Goal: Task Accomplishment & Management: Manage account settings

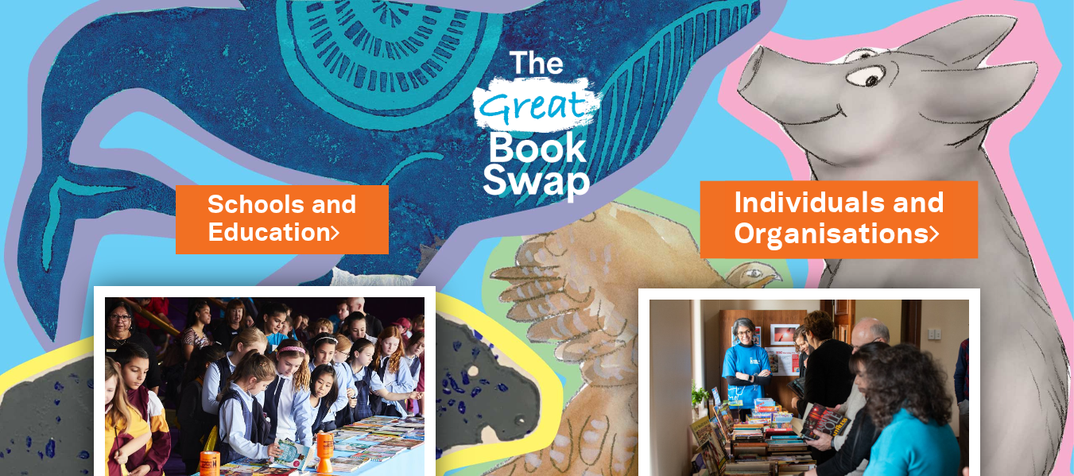
click at [878, 235] on link "Individuals and Organisations" at bounding box center [839, 220] width 211 height 72
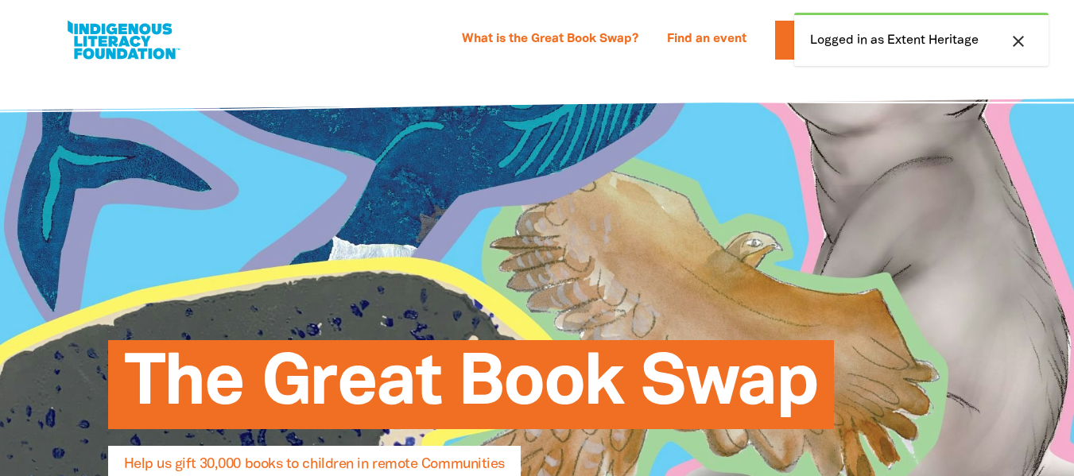
select select "AU"
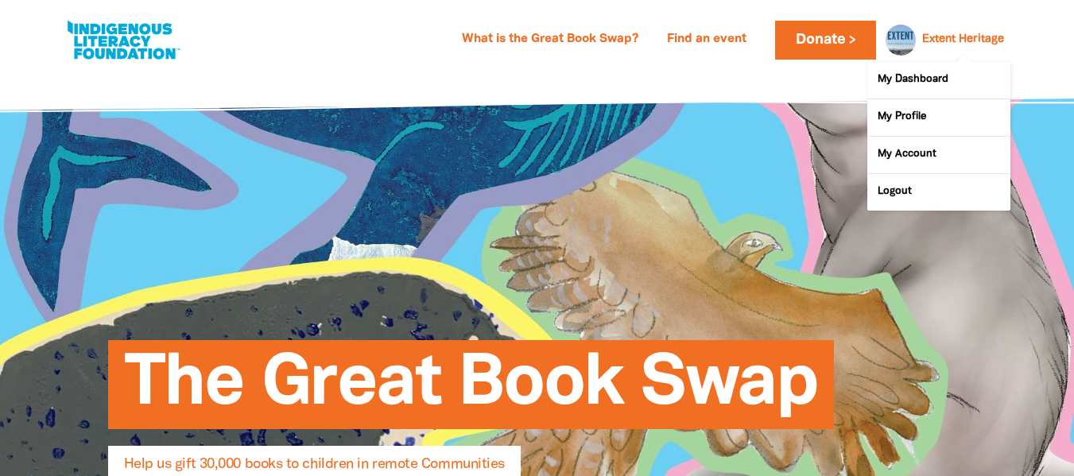
click at [980, 34] on link "Extent Heritage" at bounding box center [963, 39] width 82 height 11
click at [949, 60] on span at bounding box center [938, 123] width 143 height 149
click at [937, 88] on link "My Dashboard" at bounding box center [938, 80] width 143 height 37
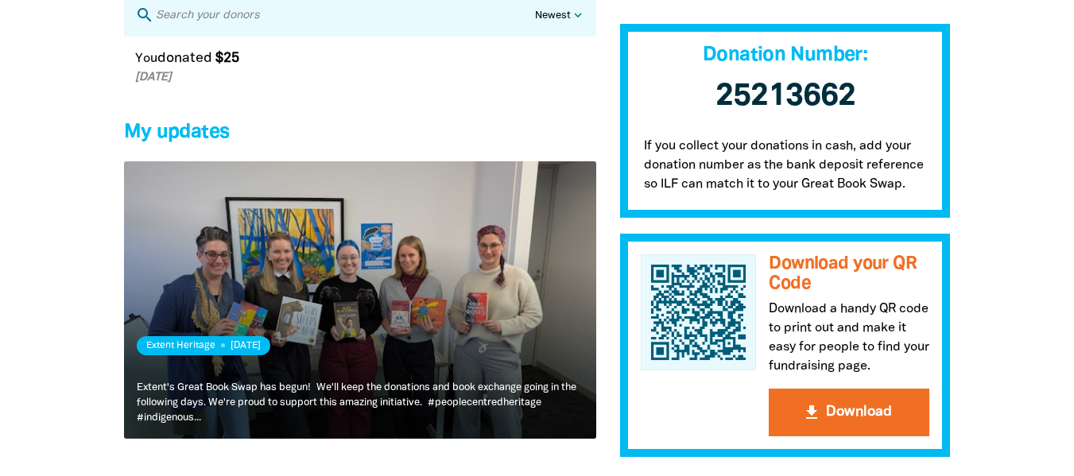
scroll to position [1113, 0]
